Goal: Task Accomplishment & Management: Complete application form

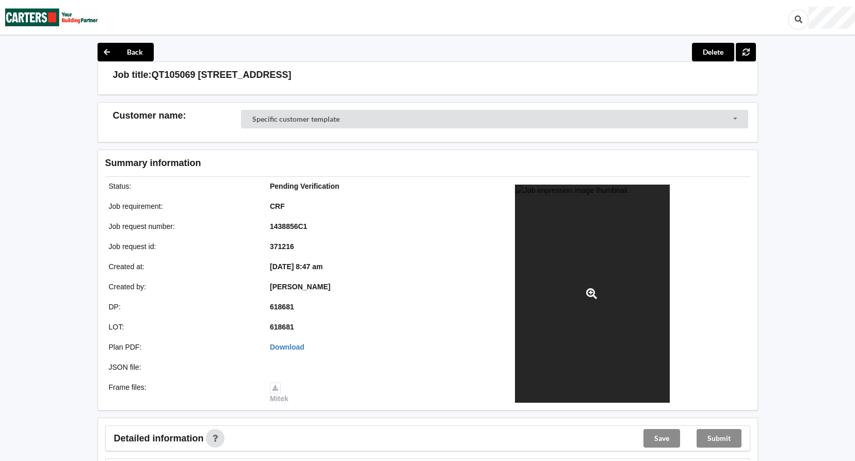
click at [603, 258] on div at bounding box center [592, 294] width 155 height 218
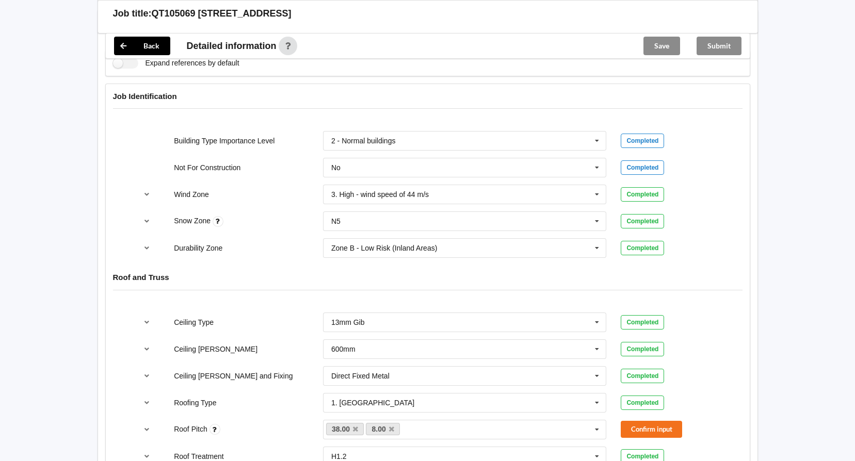
scroll to position [464, 0]
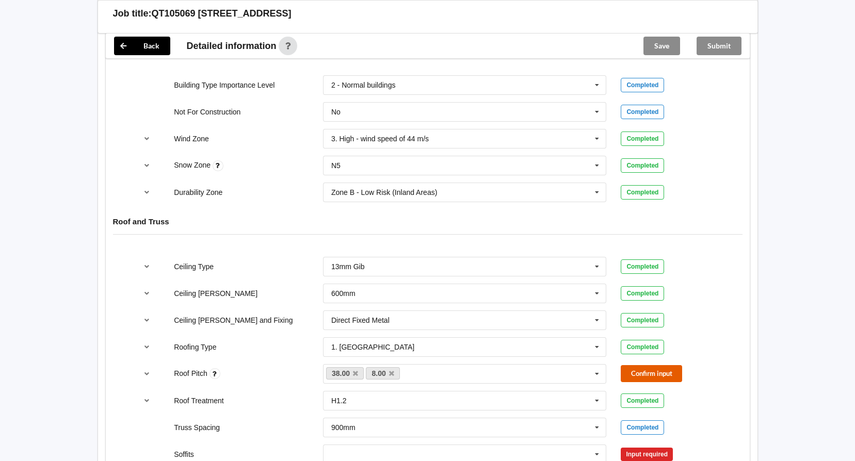
click at [663, 375] on button "Confirm input" at bounding box center [651, 373] width 61 height 17
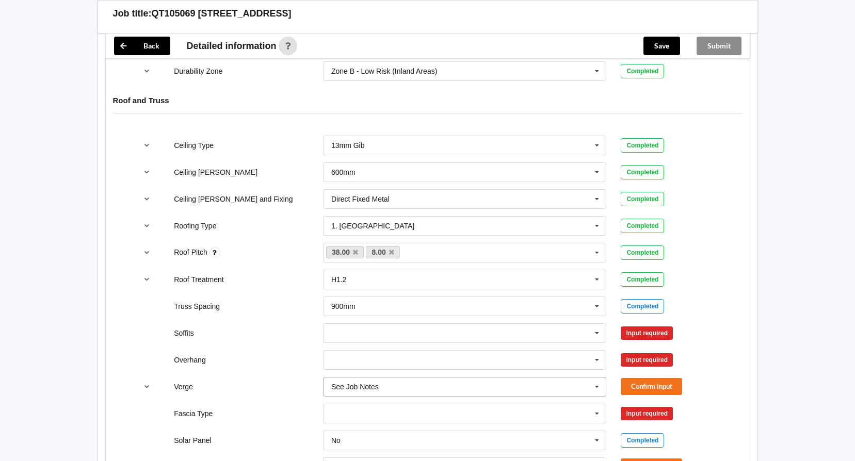
scroll to position [619, 0]
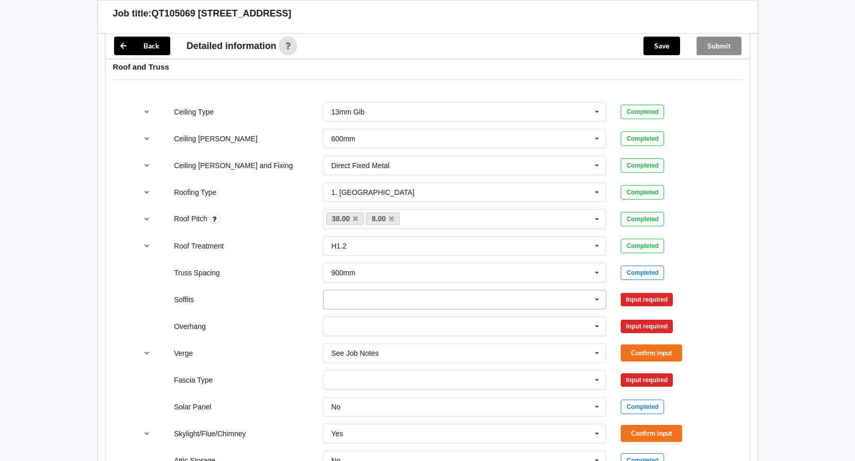
click at [600, 302] on icon at bounding box center [596, 300] width 15 height 19
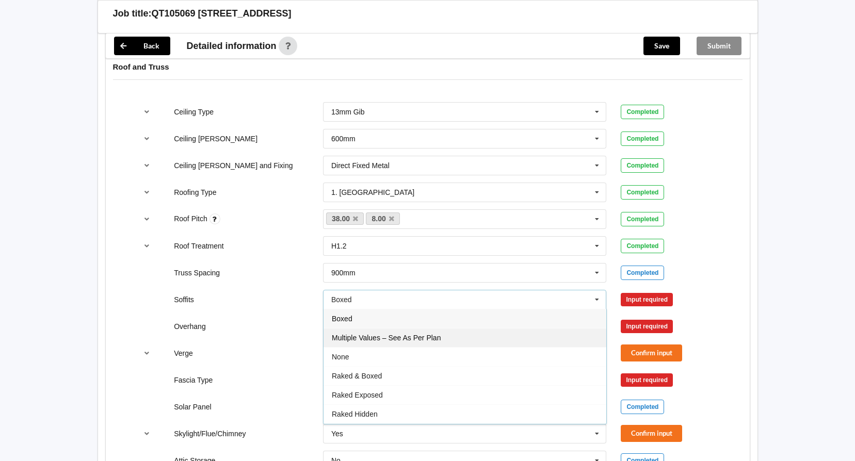
click at [502, 339] on div "Multiple Values – See As Per Plan" at bounding box center [465, 337] width 283 height 19
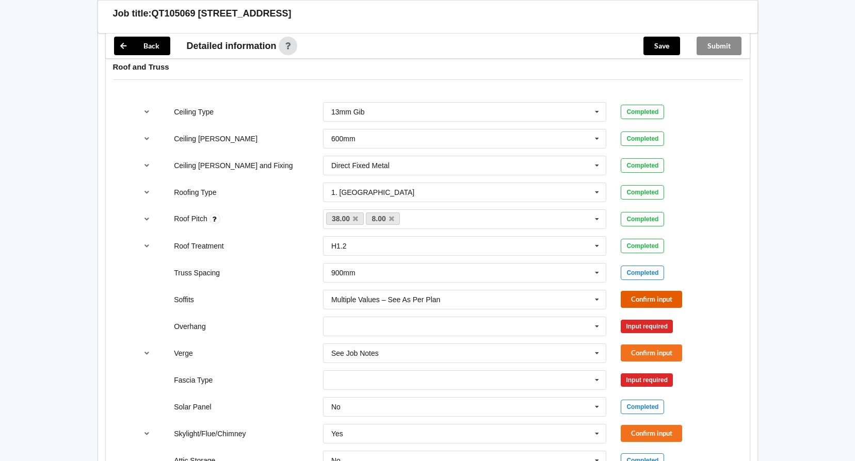
click at [649, 298] on button "Confirm input" at bounding box center [651, 299] width 61 height 17
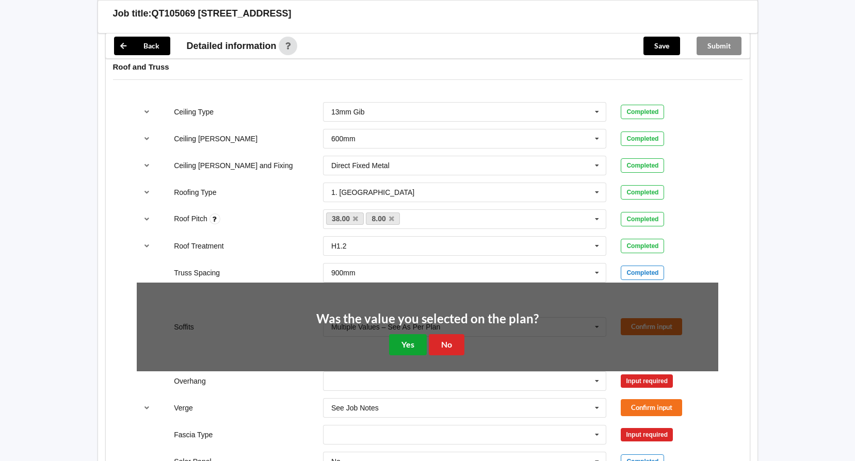
drag, startPoint x: 397, startPoint y: 344, endPoint x: 439, endPoint y: 342, distance: 41.9
click at [399, 344] on button "Yes" at bounding box center [408, 344] width 38 height 21
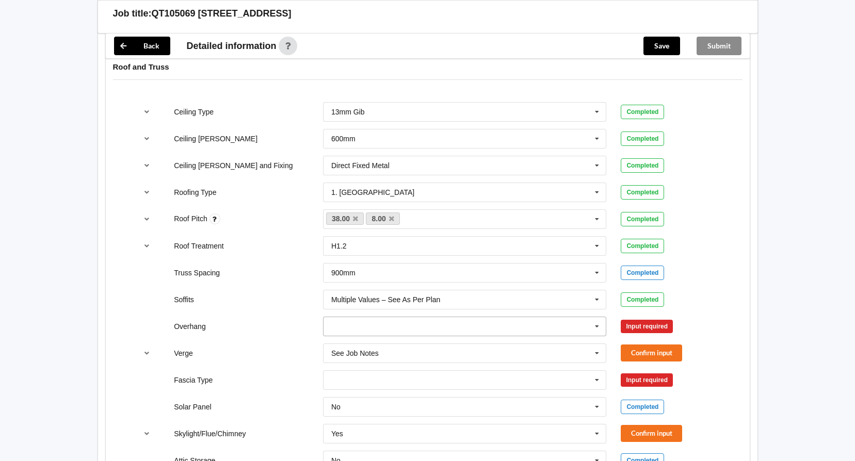
click at [594, 328] on icon at bounding box center [596, 326] width 15 height 19
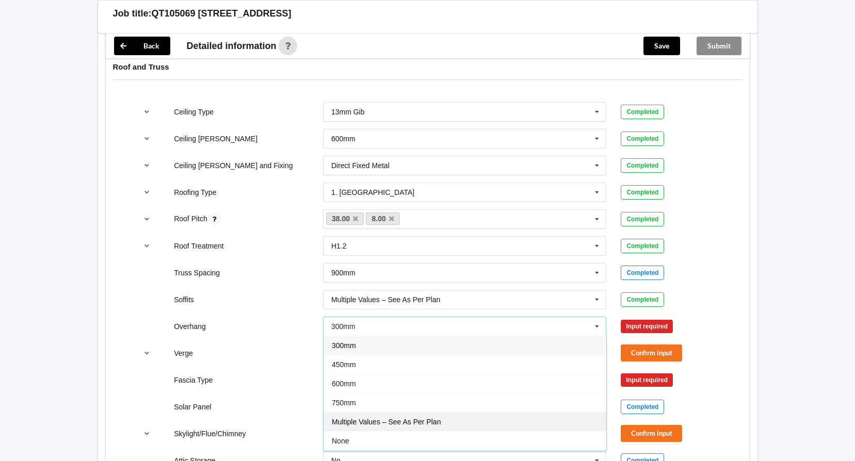
click at [458, 425] on div "Multiple Values – See As Per Plan" at bounding box center [465, 421] width 283 height 19
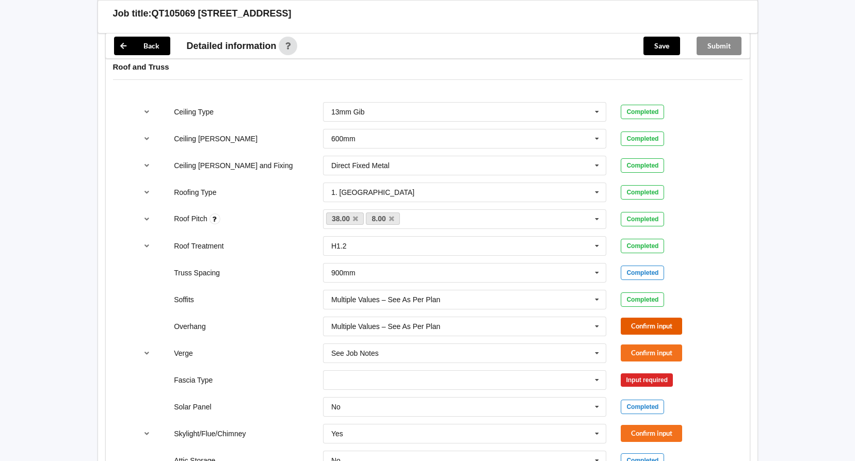
click at [655, 328] on button "Confirm input" at bounding box center [651, 326] width 61 height 17
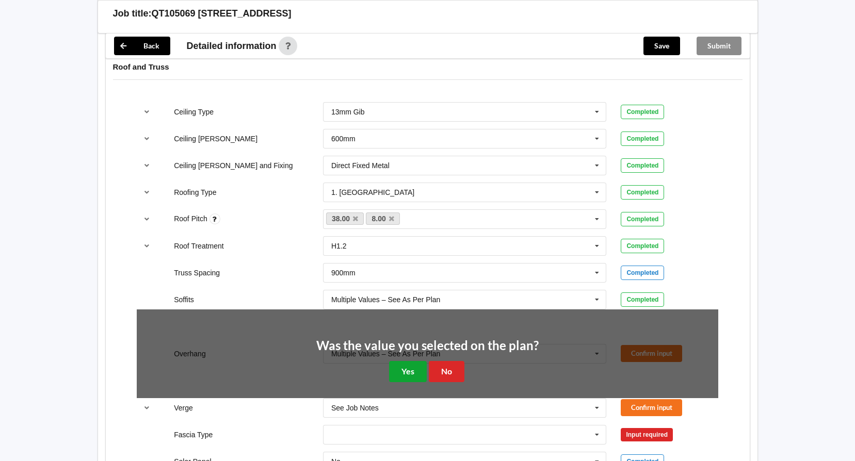
click at [421, 373] on button "Yes" at bounding box center [408, 371] width 38 height 21
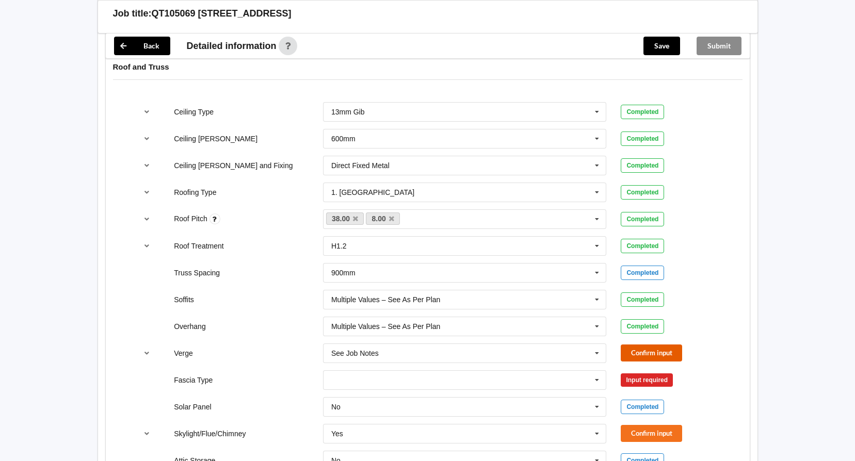
click at [638, 350] on button "Confirm input" at bounding box center [651, 353] width 61 height 17
click at [596, 381] on icon at bounding box center [596, 380] width 15 height 19
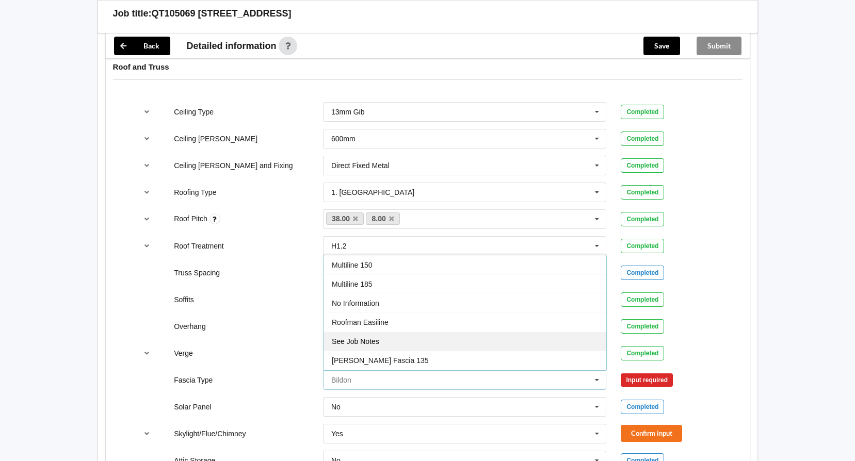
scroll to position [310, 0]
click at [435, 336] on div "See Job Notes" at bounding box center [465, 337] width 283 height 19
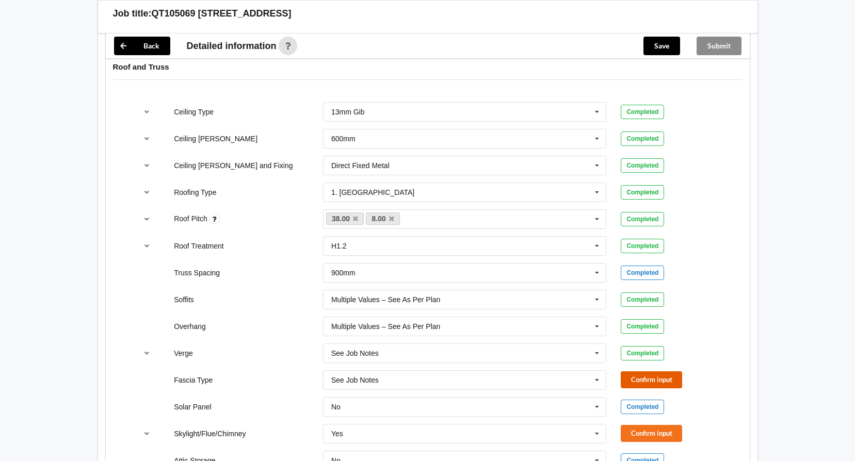
click at [649, 381] on button "Confirm input" at bounding box center [651, 380] width 61 height 17
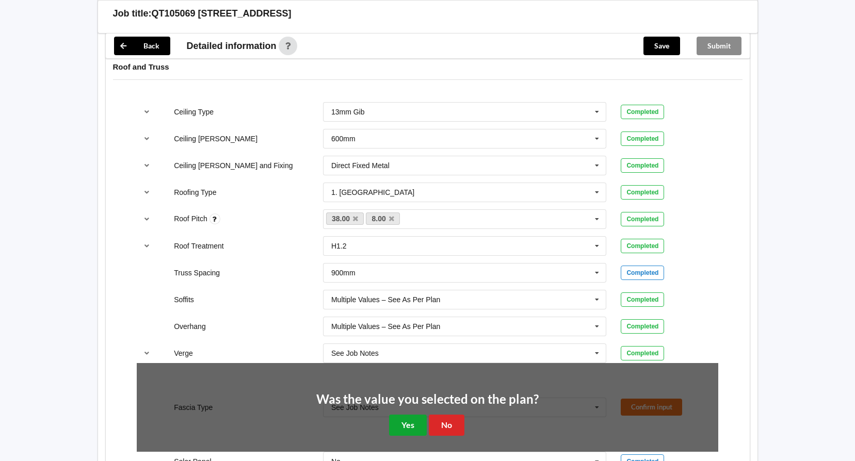
click at [412, 420] on button "Yes" at bounding box center [408, 425] width 38 height 21
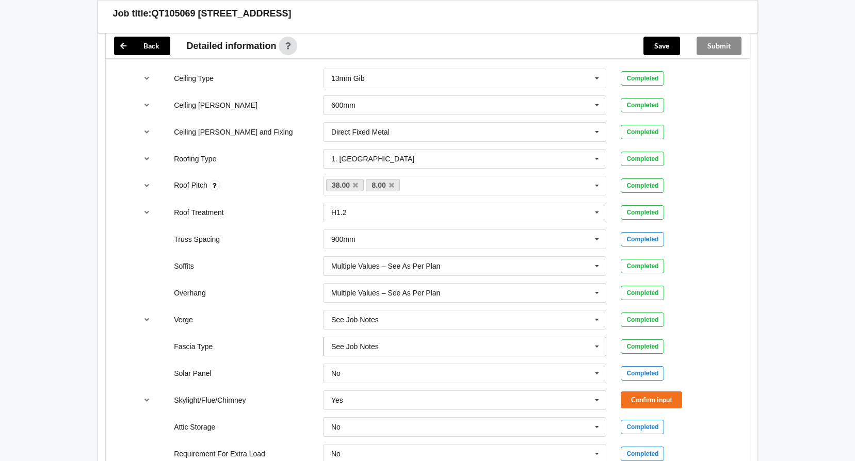
scroll to position [671, 0]
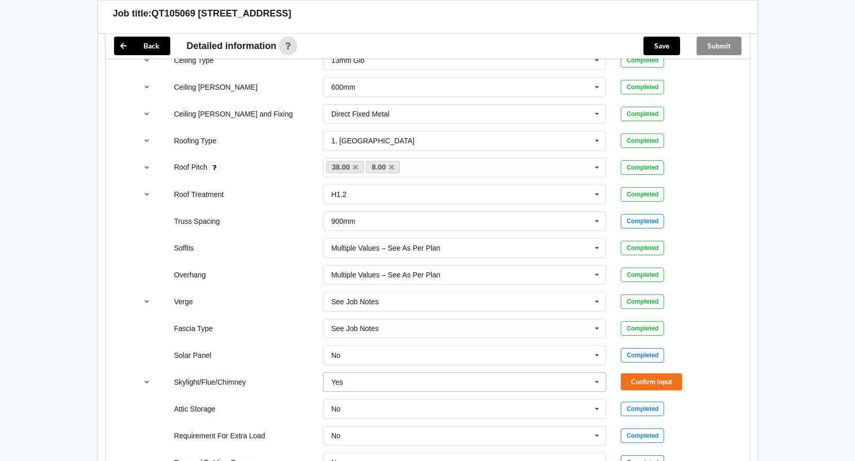
click at [601, 385] on icon at bounding box center [596, 382] width 15 height 19
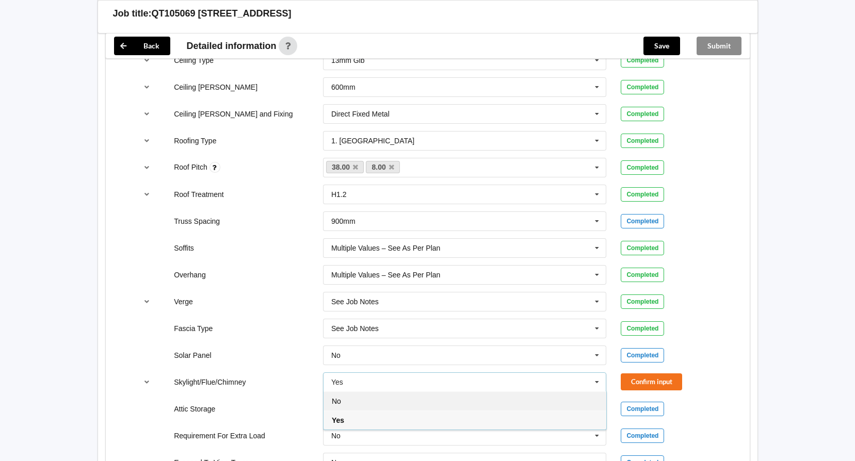
click at [429, 401] on div "No" at bounding box center [465, 401] width 283 height 19
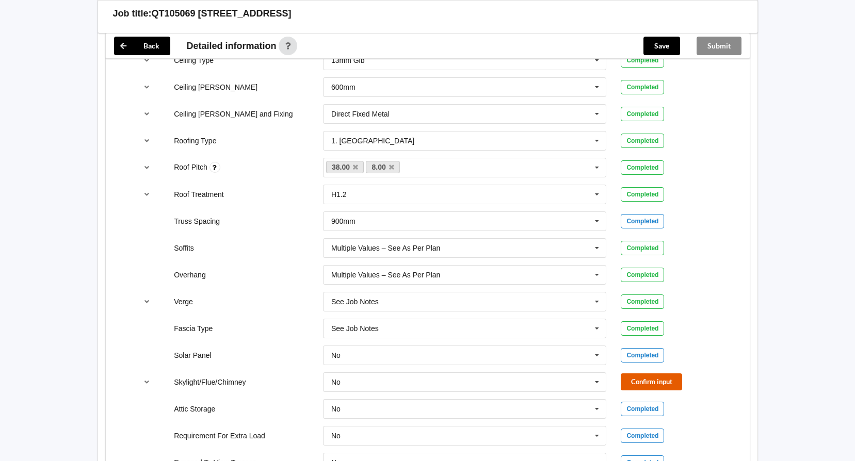
click at [659, 379] on button "Confirm input" at bounding box center [651, 382] width 61 height 17
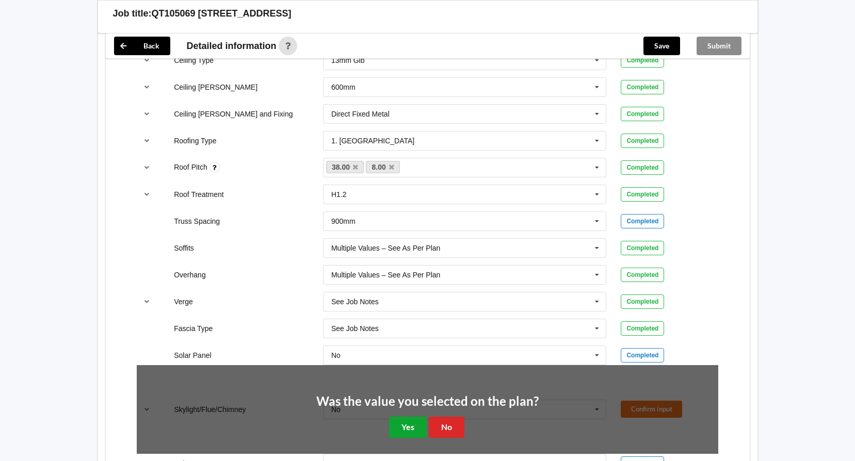
click at [406, 428] on button "Yes" at bounding box center [408, 427] width 38 height 21
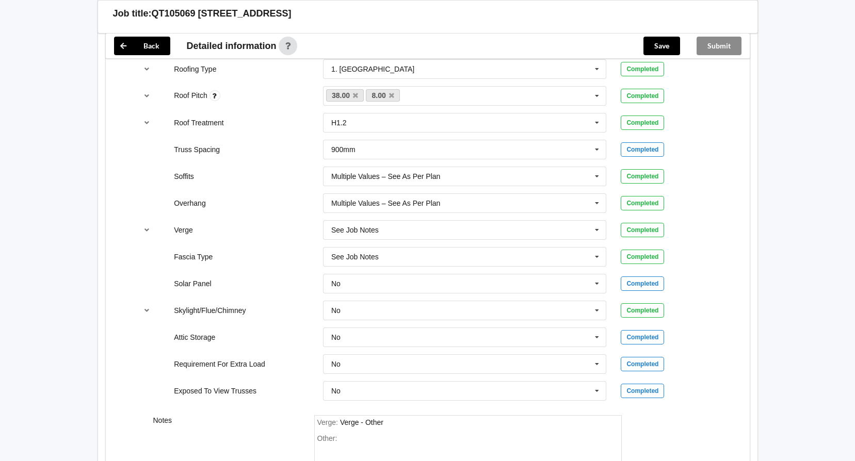
scroll to position [865, 0]
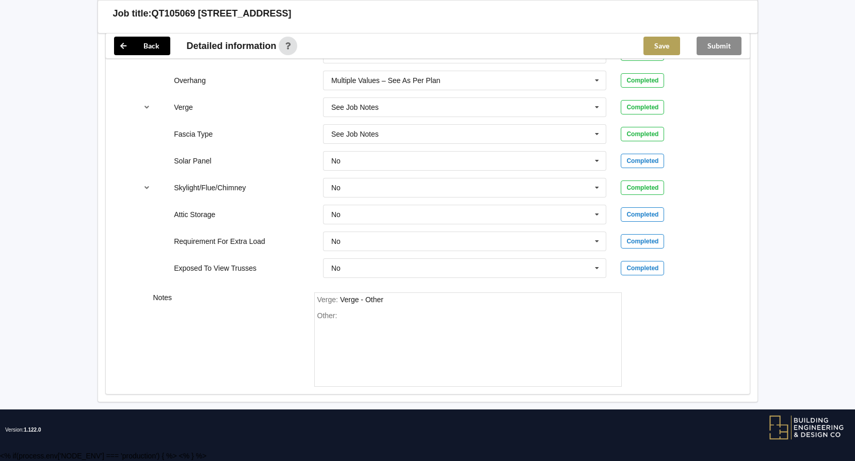
click at [672, 46] on button "Save" at bounding box center [661, 46] width 37 height 19
click at [712, 50] on button "Submit" at bounding box center [719, 46] width 45 height 19
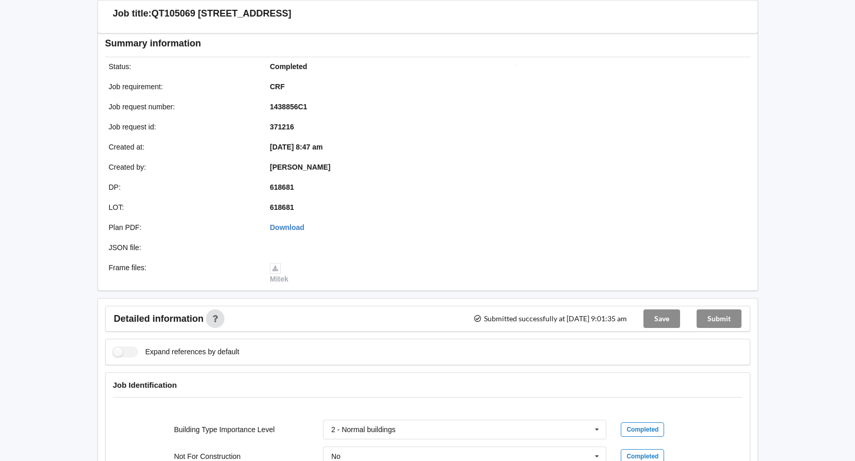
scroll to position [0, 0]
